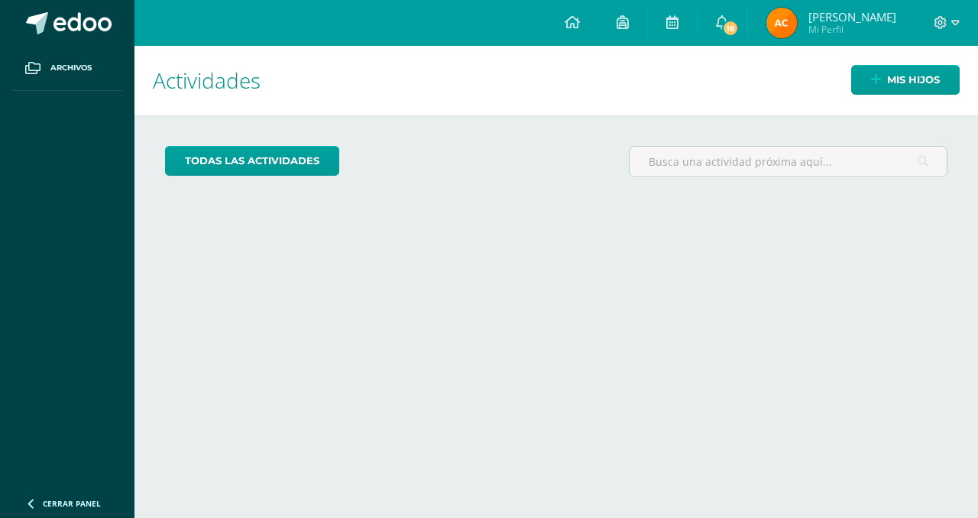
click at [848, 79] on div "Mis hijos" at bounding box center [897, 80] width 164 height 68
click at [857, 90] on link "Mis hijos" at bounding box center [905, 80] width 109 height 30
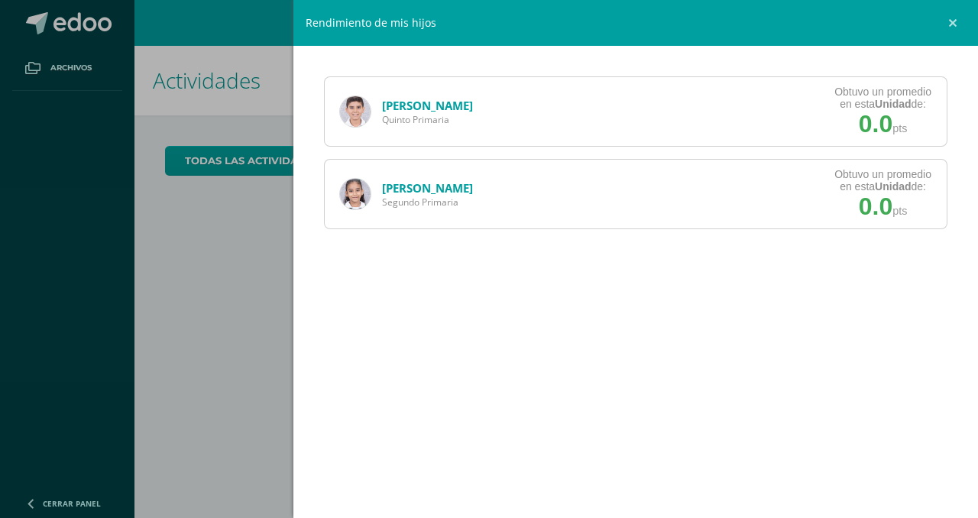
click at [450, 102] on link "[PERSON_NAME]" at bounding box center [427, 105] width 91 height 15
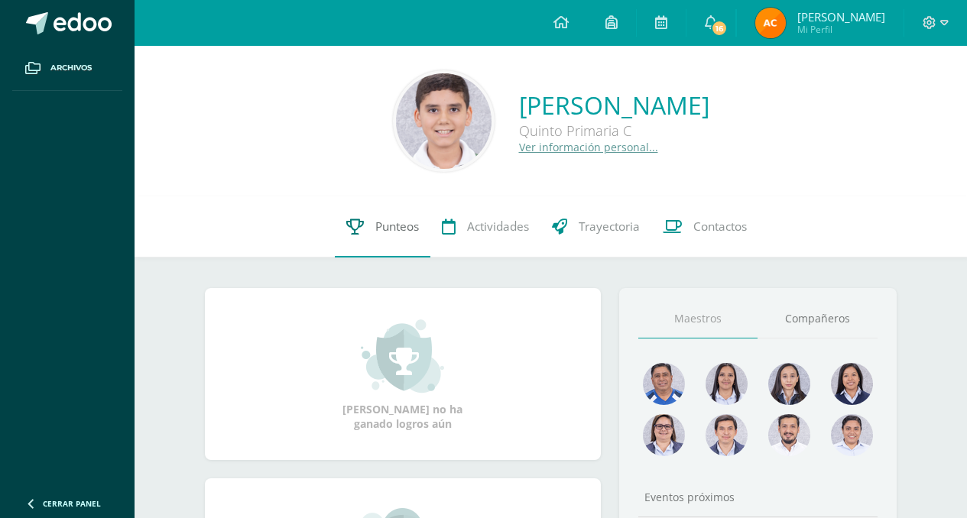
click at [407, 236] on link "Punteos" at bounding box center [383, 226] width 96 height 61
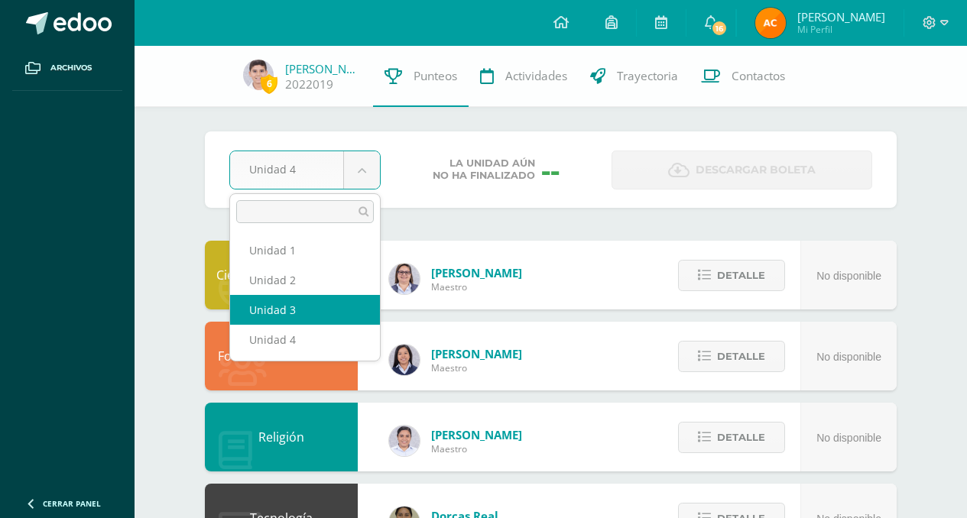
select select "Unidad 3"
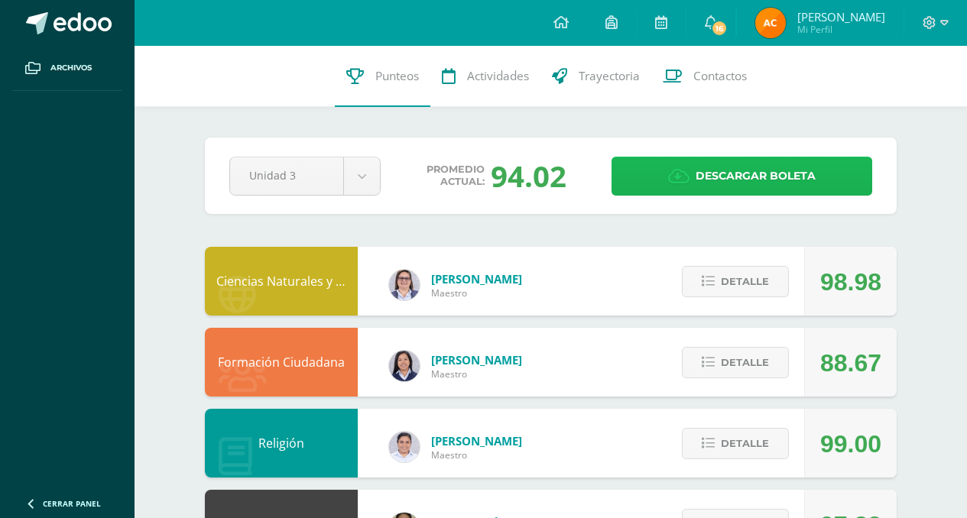
click at [658, 192] on link "Descargar boleta" at bounding box center [741, 176] width 261 height 39
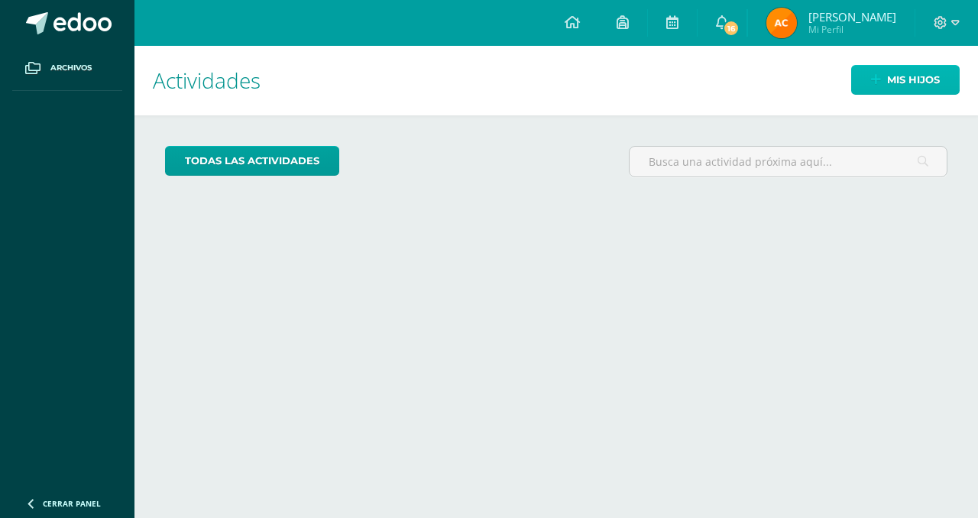
click at [897, 89] on span "Mis hijos" at bounding box center [913, 80] width 53 height 28
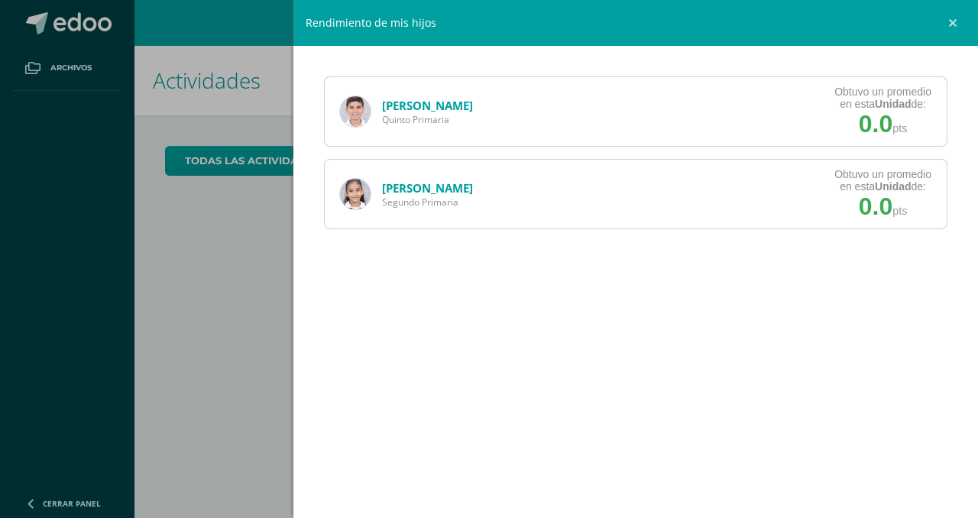
click at [413, 105] on link "[PERSON_NAME]" at bounding box center [427, 105] width 91 height 15
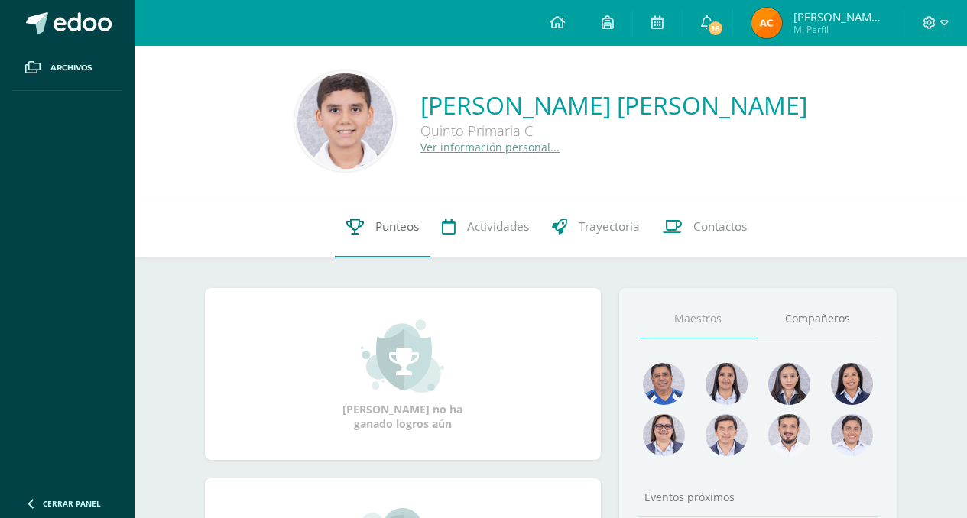
click at [365, 234] on link "Punteos" at bounding box center [383, 226] width 96 height 61
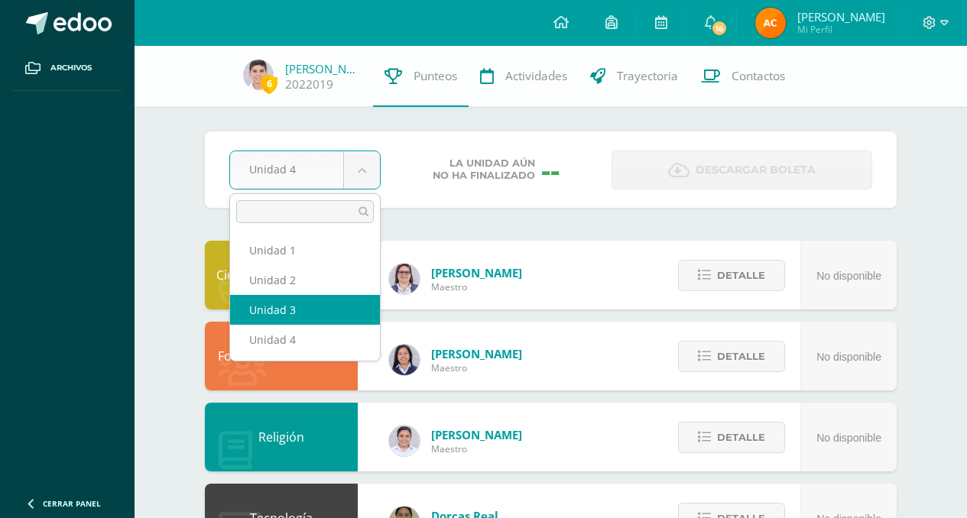
select select "Unidad 3"
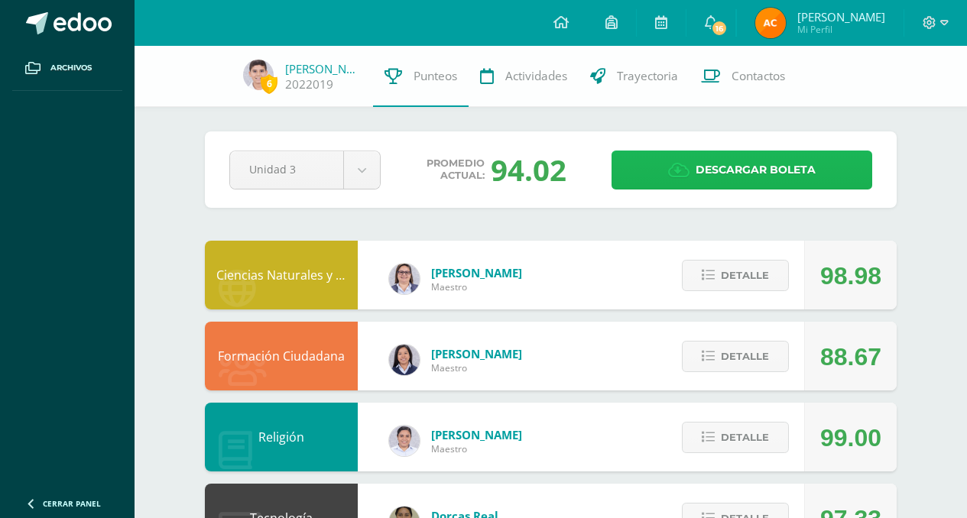
click at [744, 172] on span "Descargar boleta" at bounding box center [756, 169] width 120 height 37
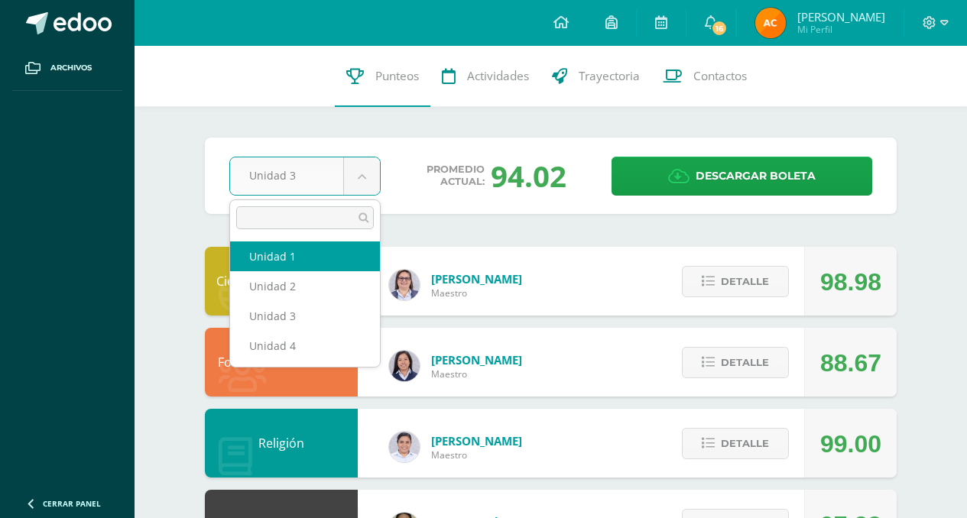
select select "Unidad 1"
